Goal: Register for event/course

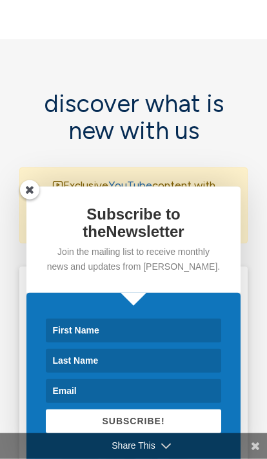
scroll to position [1160, 0]
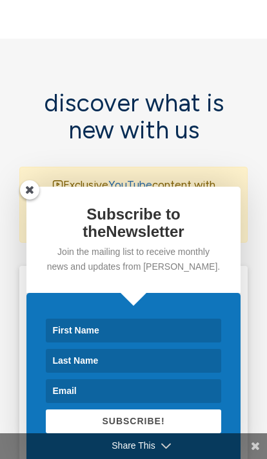
click at [28, 200] on span at bounding box center [29, 189] width 19 height 19
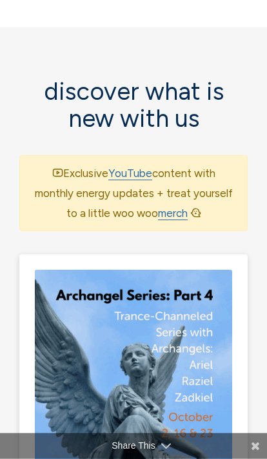
scroll to position [1169, 0]
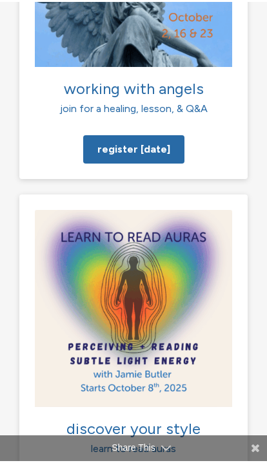
scroll to position [1576, 0]
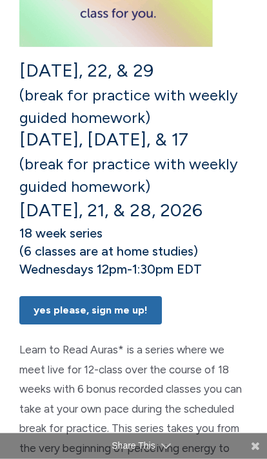
click at [127, 306] on link "Yes Please, Sign Me UP!" at bounding box center [90, 310] width 142 height 28
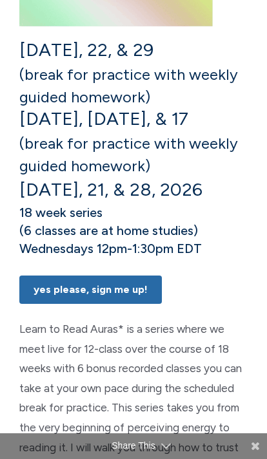
scroll to position [551, 0]
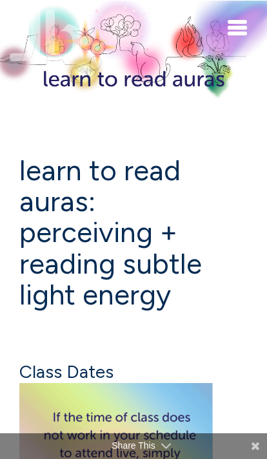
click at [237, 28] on span "Toggle navigation" at bounding box center [236, 28] width 19 height 4
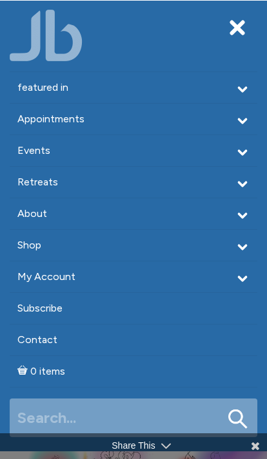
click at [243, 185] on polyline at bounding box center [242, 184] width 7 height 4
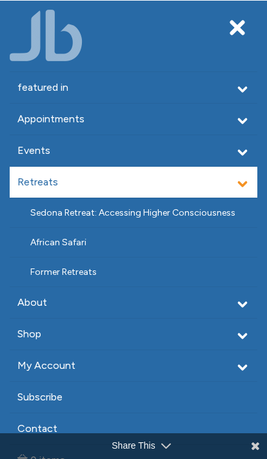
click at [178, 211] on link "Sedona Retreat: Accessing Higher Consciousness" at bounding box center [133, 212] width 247 height 29
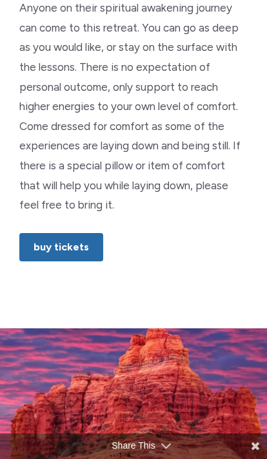
scroll to position [1310, 0]
click at [84, 233] on link "Buy Tickets" at bounding box center [61, 247] width 84 height 28
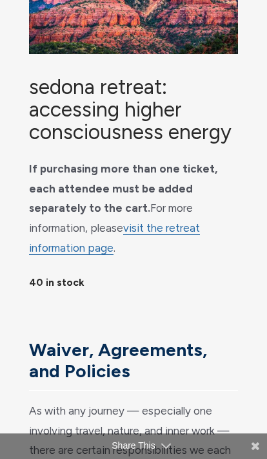
scroll to position [214, 0]
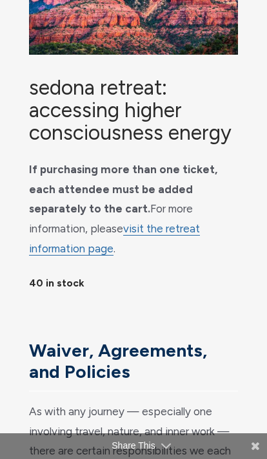
click at [200, 222] on link "visit the retreat information page" at bounding box center [114, 238] width 171 height 33
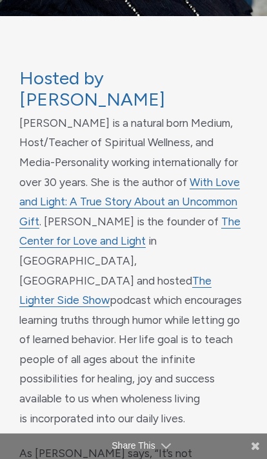
scroll to position [6528, 0]
